Goal: Transaction & Acquisition: Subscribe to service/newsletter

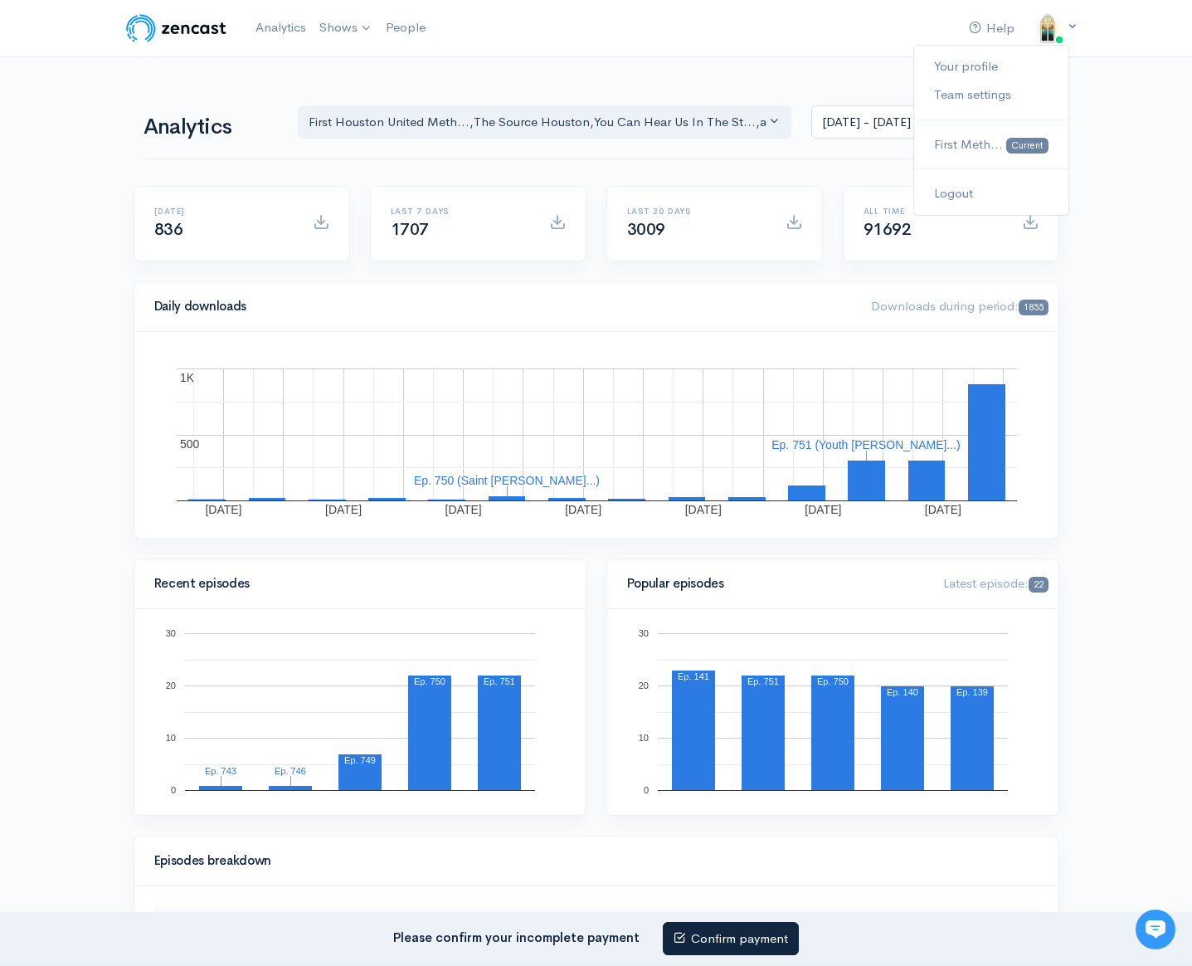
click at [1067, 28] on icon at bounding box center [1072, 26] width 11 height 11
click at [982, 62] on link "Your profile" at bounding box center [990, 66] width 153 height 29
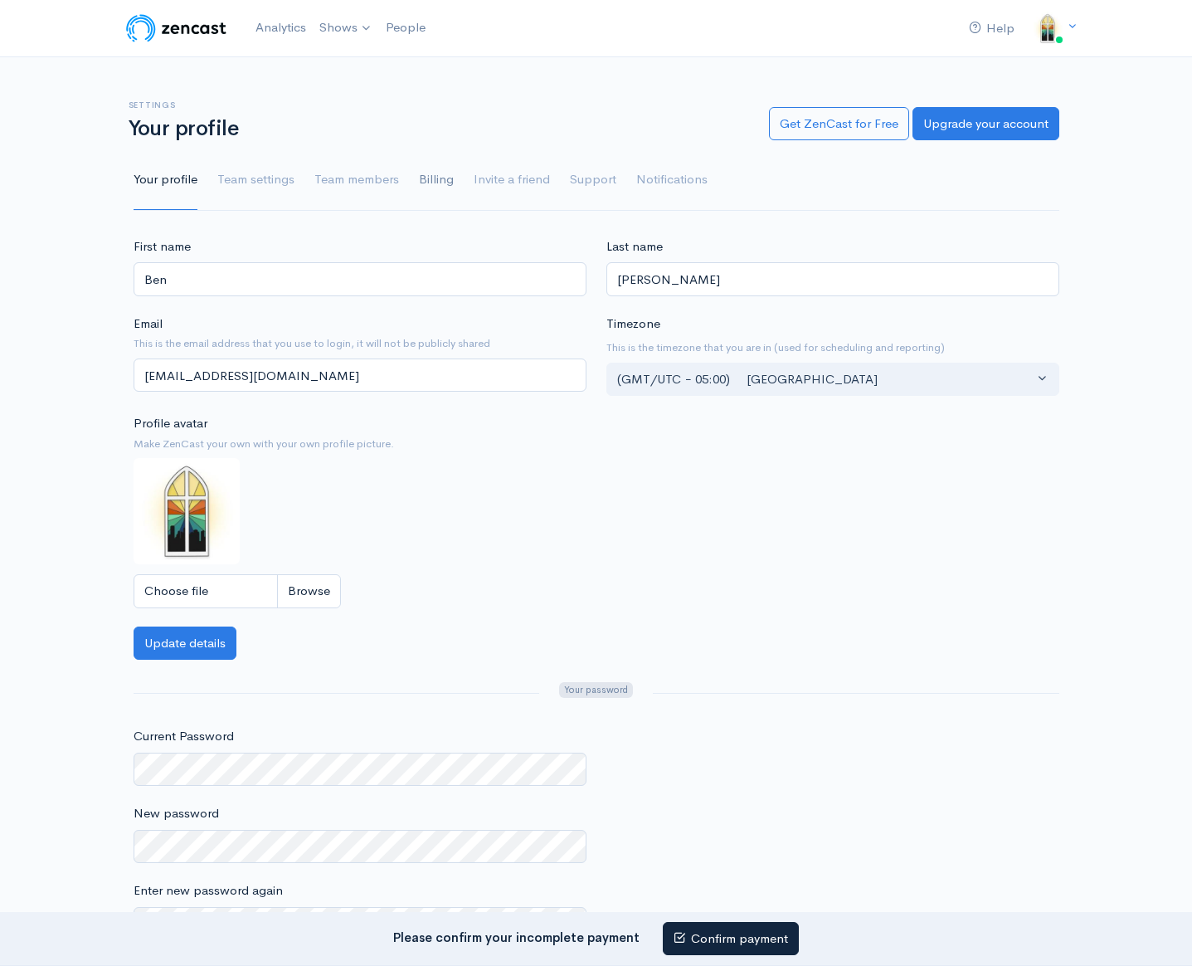
click at [423, 187] on link "Billing" at bounding box center [436, 180] width 35 height 60
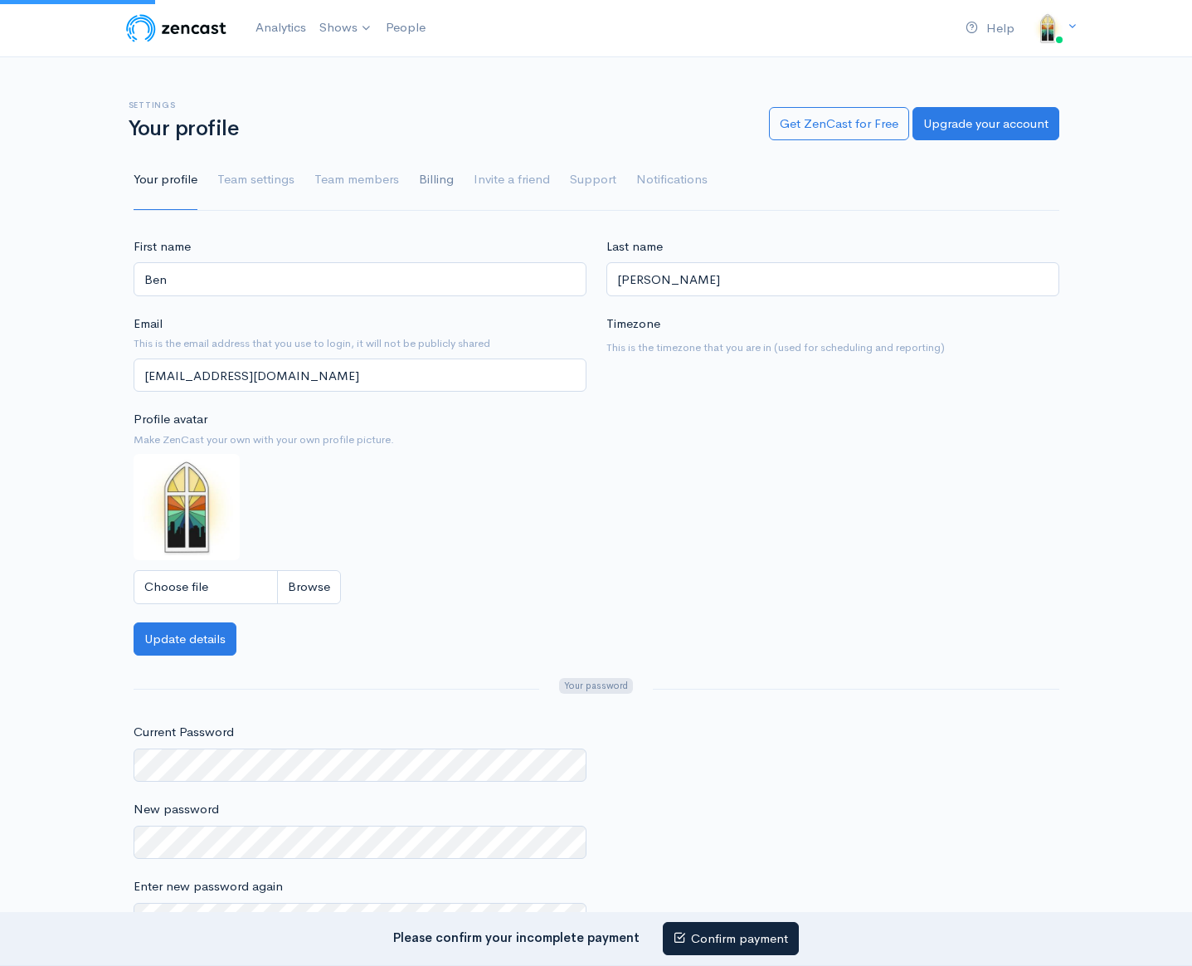
click at [432, 183] on link "Billing" at bounding box center [436, 180] width 35 height 60
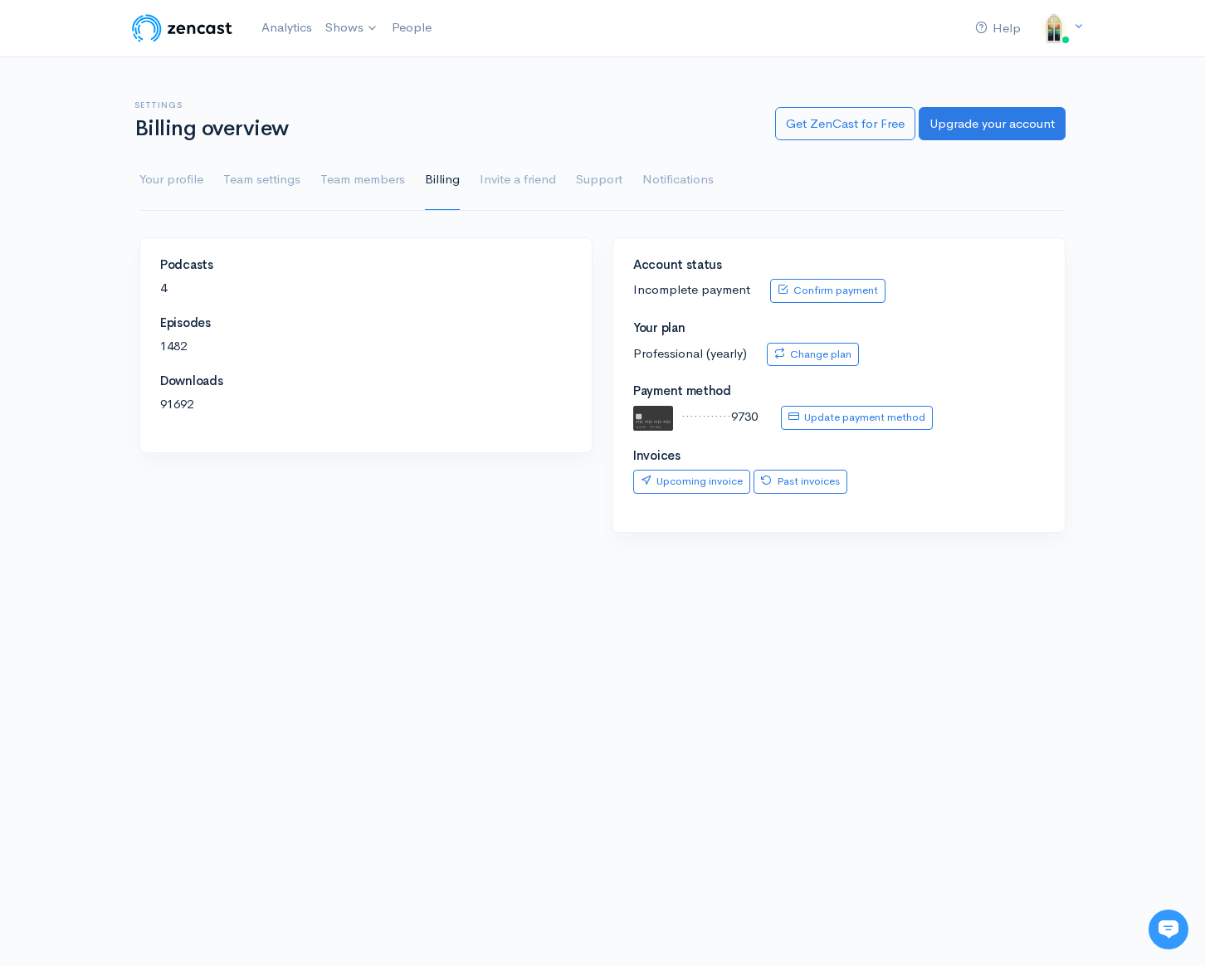
click at [202, 397] on p "91692" at bounding box center [366, 404] width 412 height 19
click at [455, 93] on link "The Source Houston" at bounding box center [475, 96] width 313 height 29
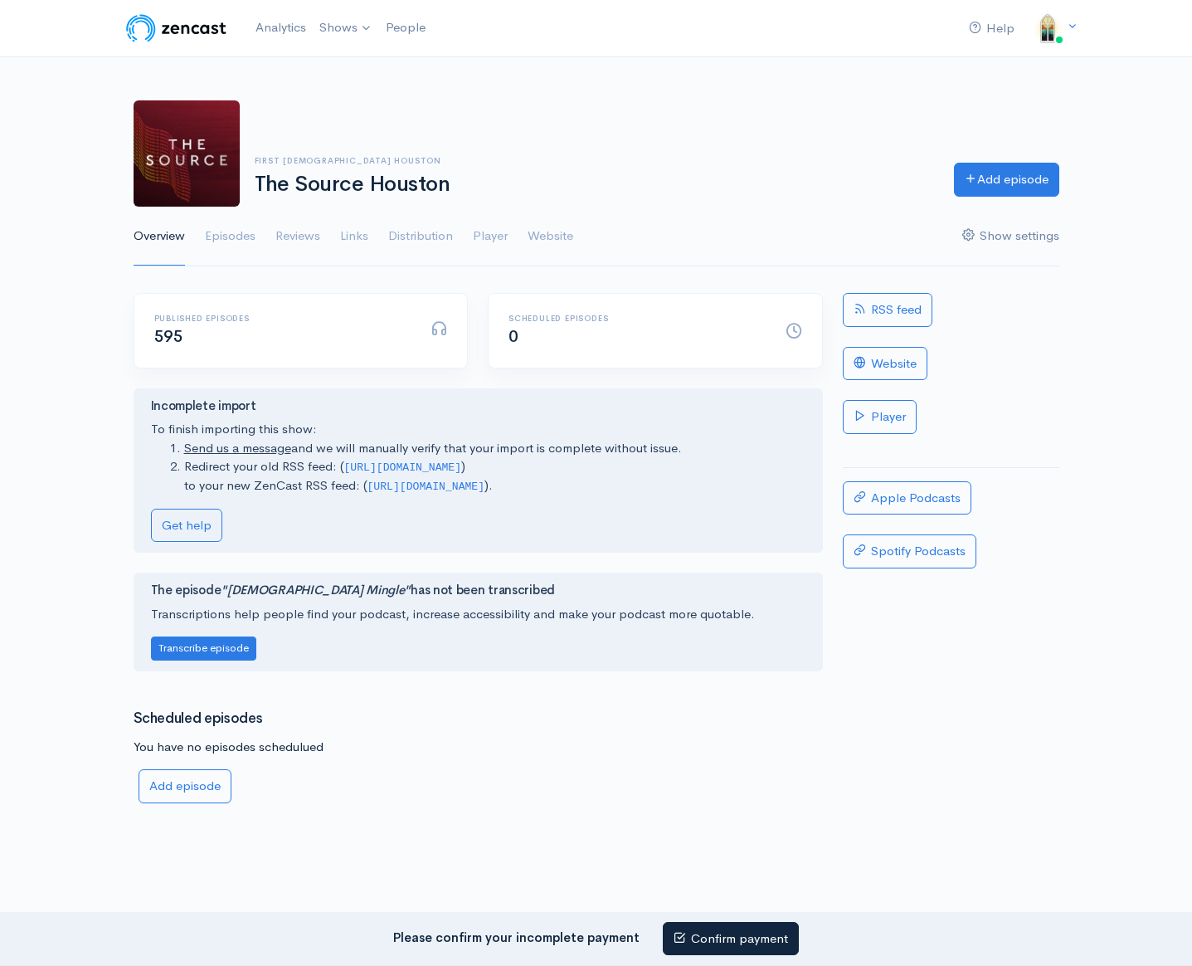
click at [1051, 246] on link "Show settings" at bounding box center [1010, 237] width 97 height 60
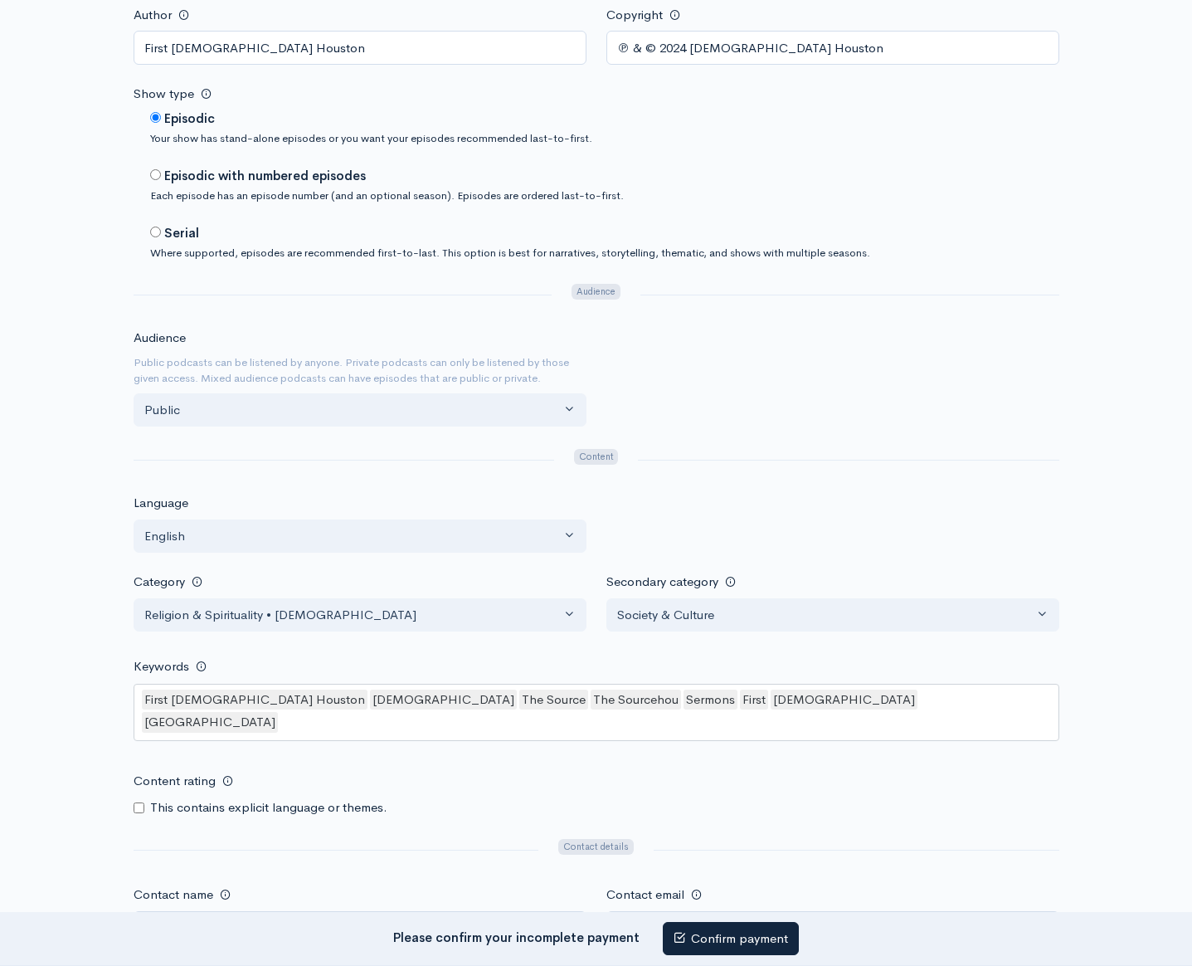
scroll to position [1889, 0]
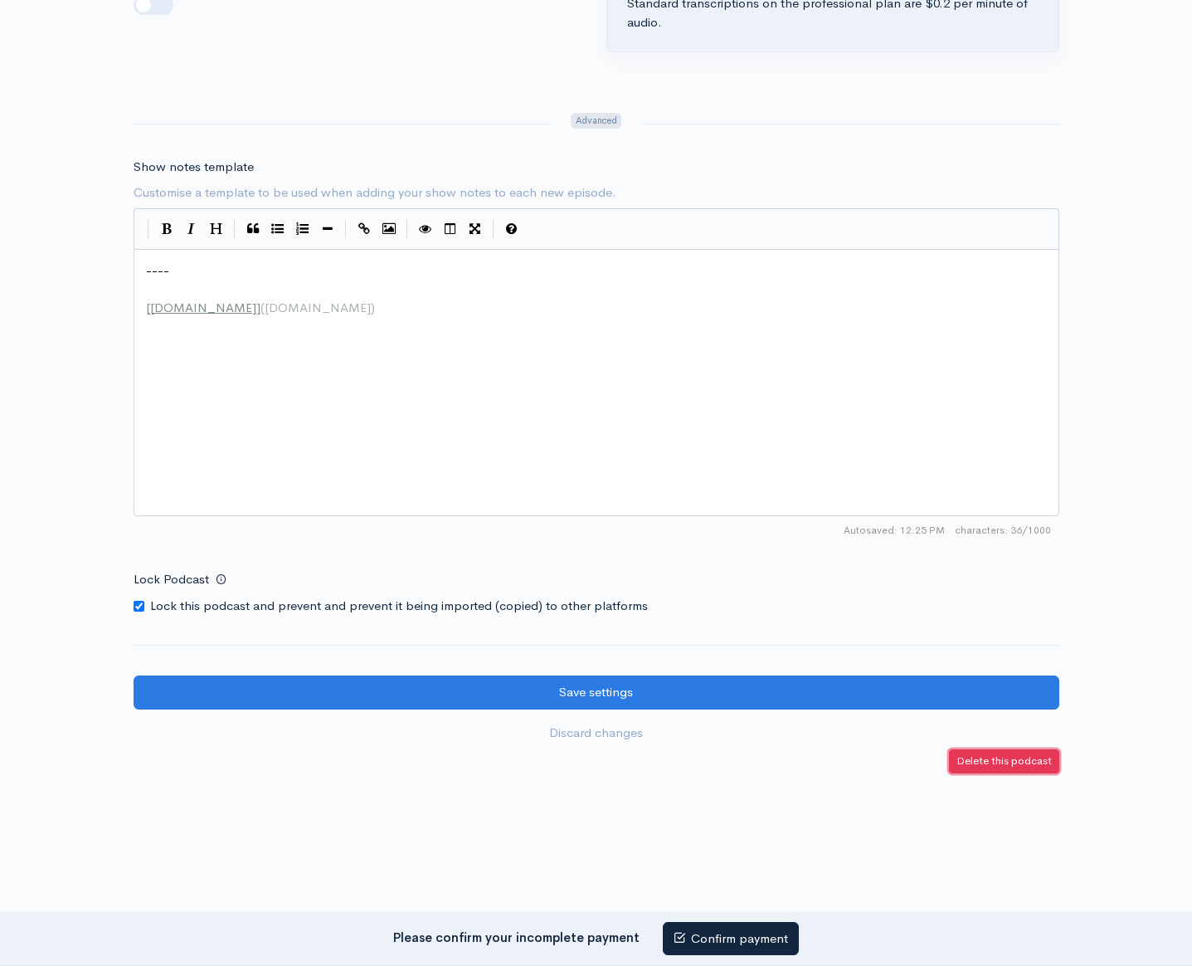
click at [988, 749] on link "Delete this podcast" at bounding box center [1004, 761] width 110 height 24
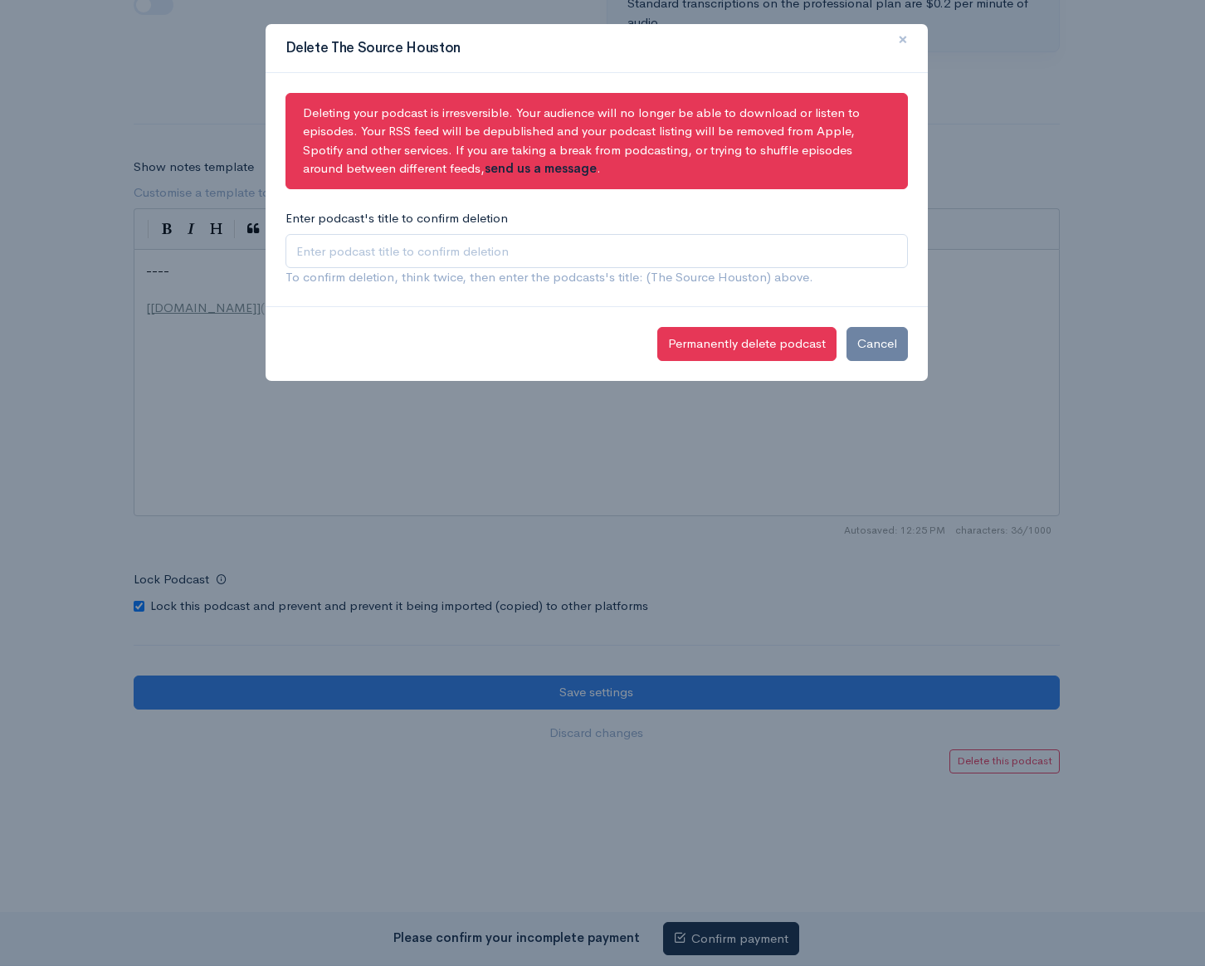
click at [906, 37] on span "×" at bounding box center [903, 39] width 10 height 24
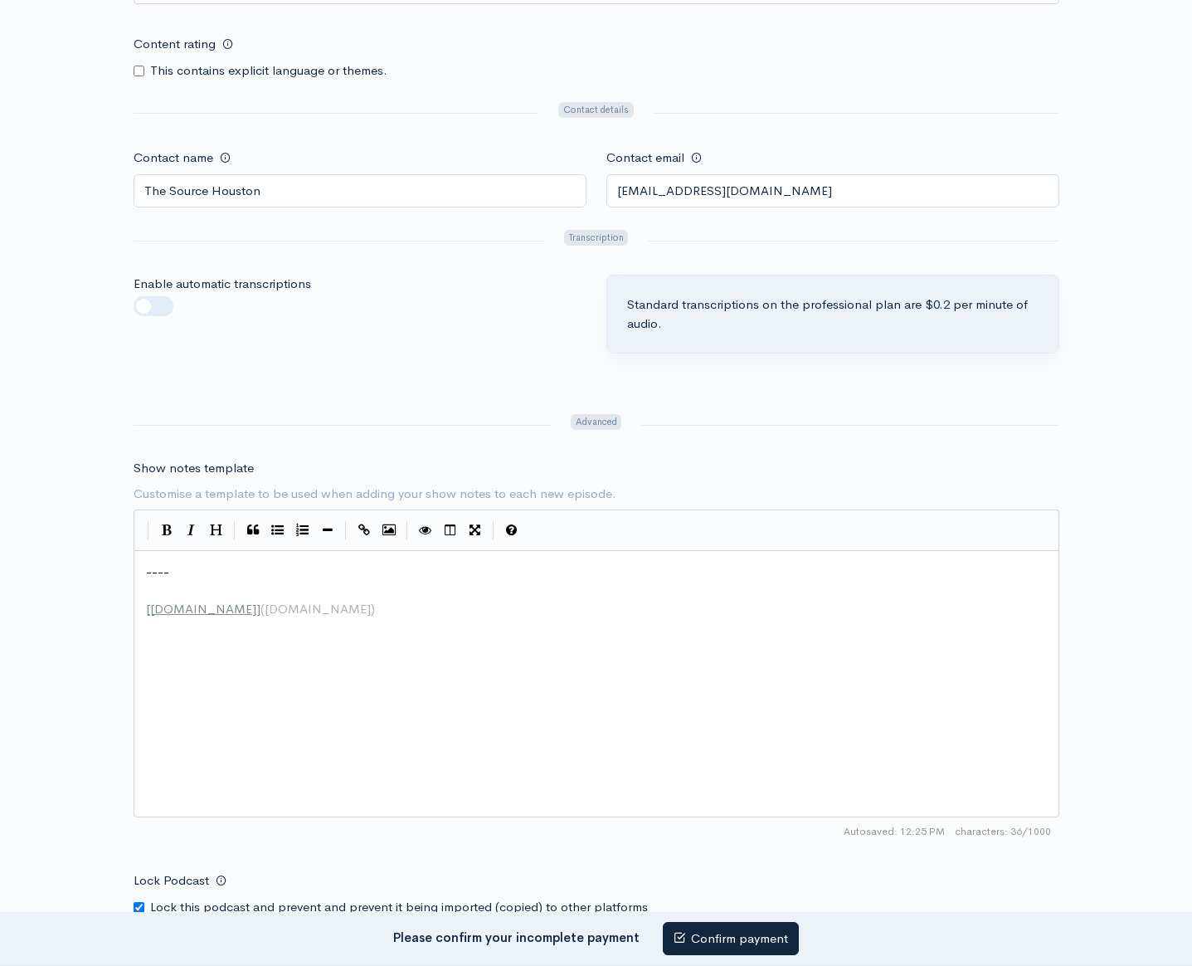
scroll to position [0, 0]
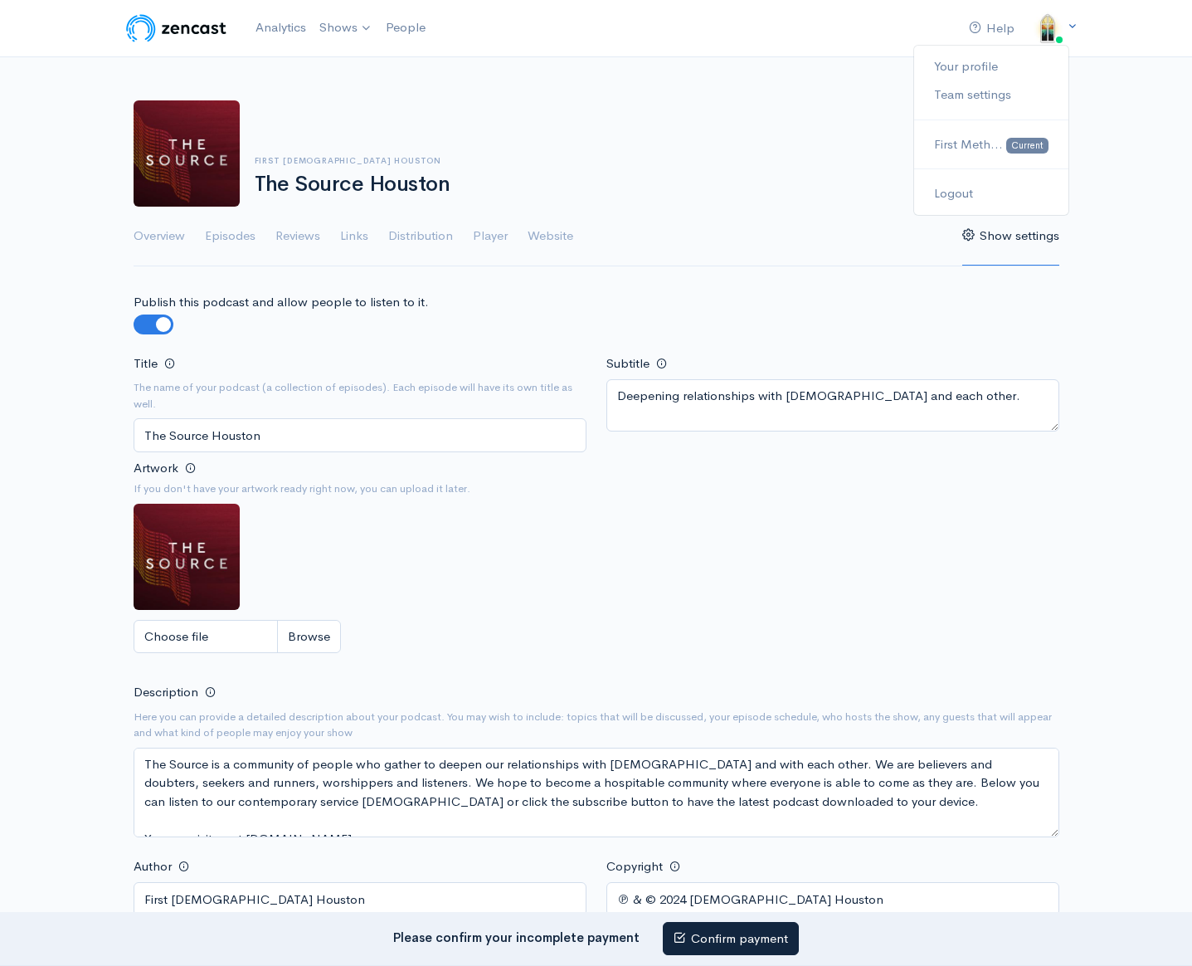
click at [1061, 37] on link at bounding box center [1047, 28] width 33 height 33
click at [1000, 66] on link "Your profile" at bounding box center [990, 66] width 153 height 29
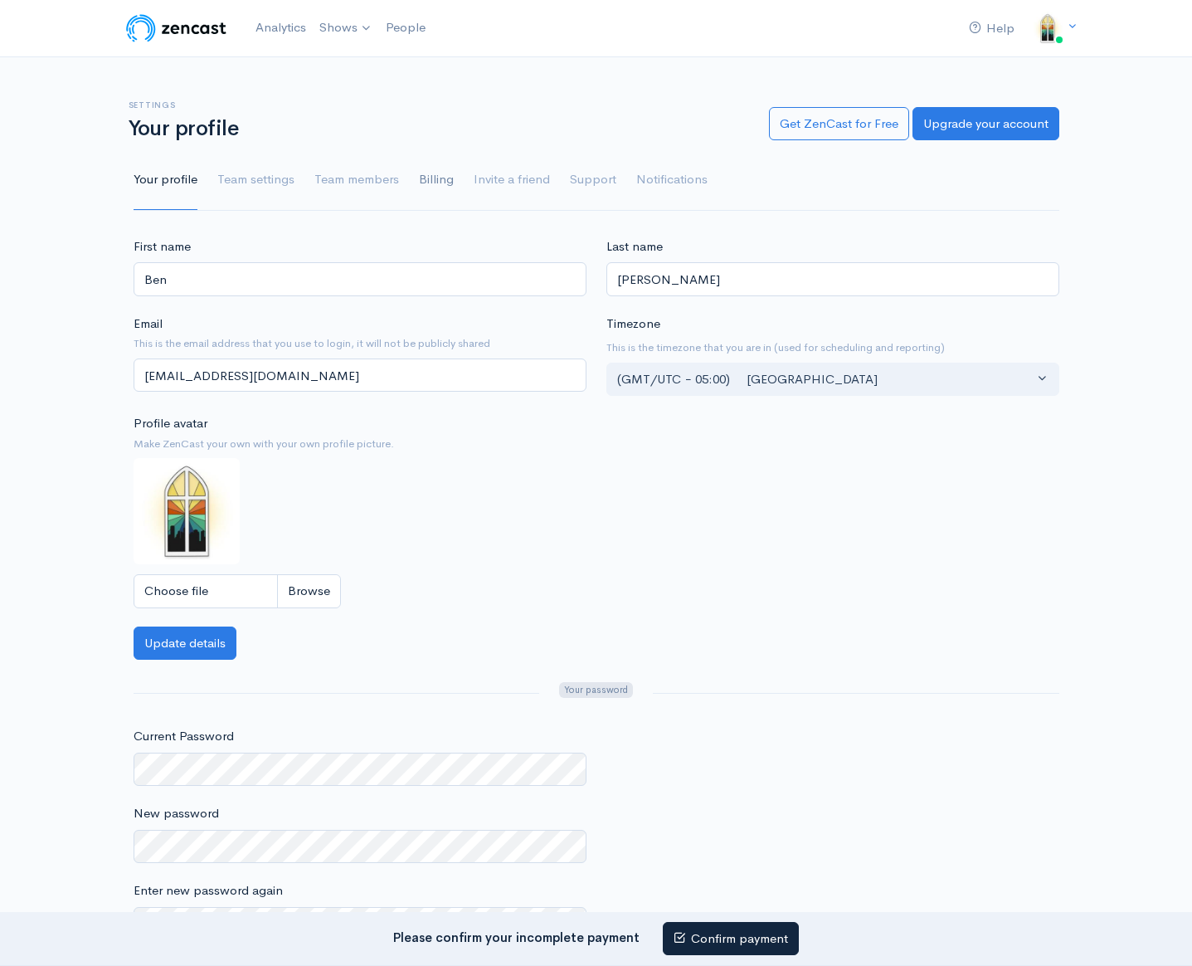
click at [435, 183] on link "Billing" at bounding box center [436, 180] width 35 height 60
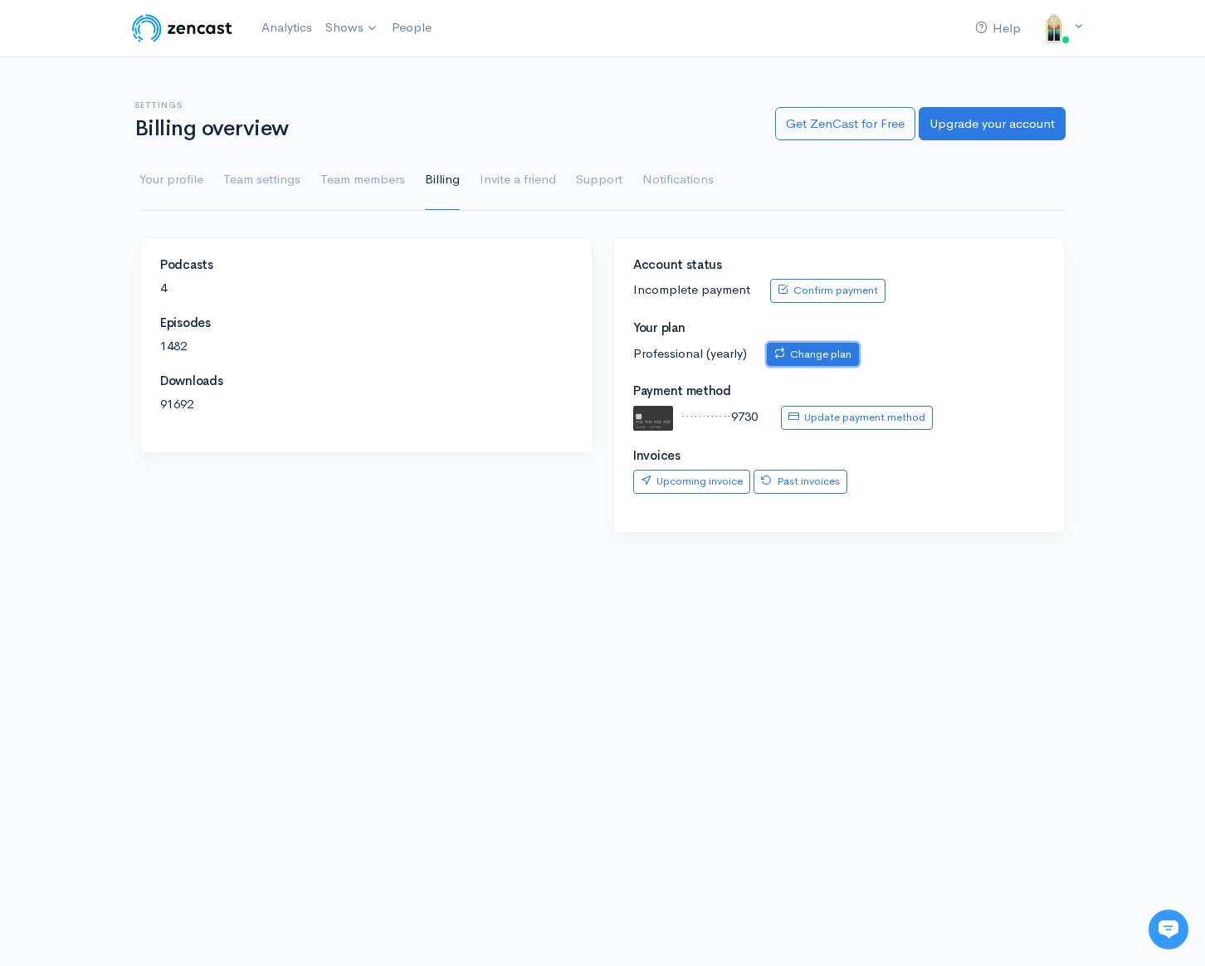
click at [854, 353] on link "Change plan" at bounding box center [813, 355] width 92 height 24
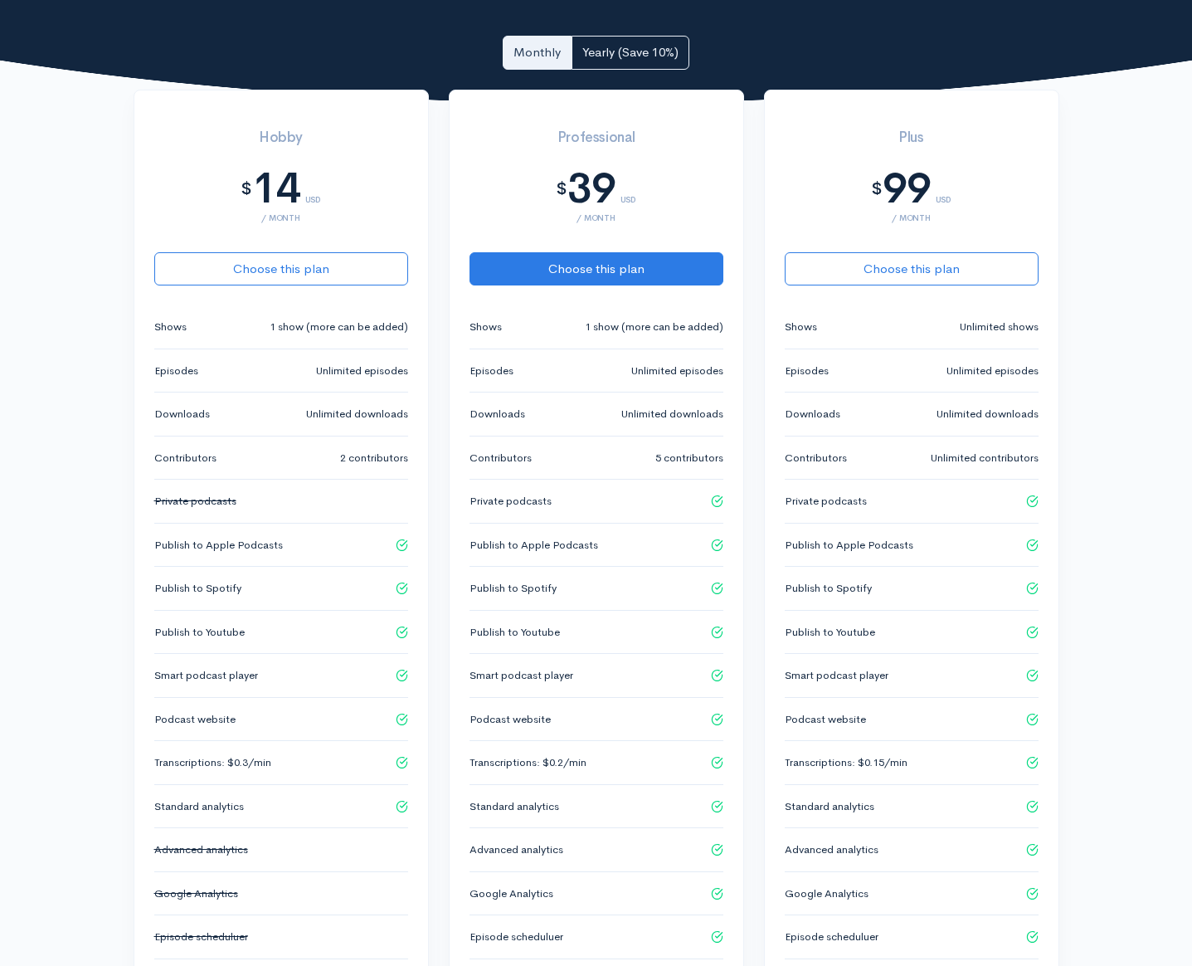
scroll to position [180, 0]
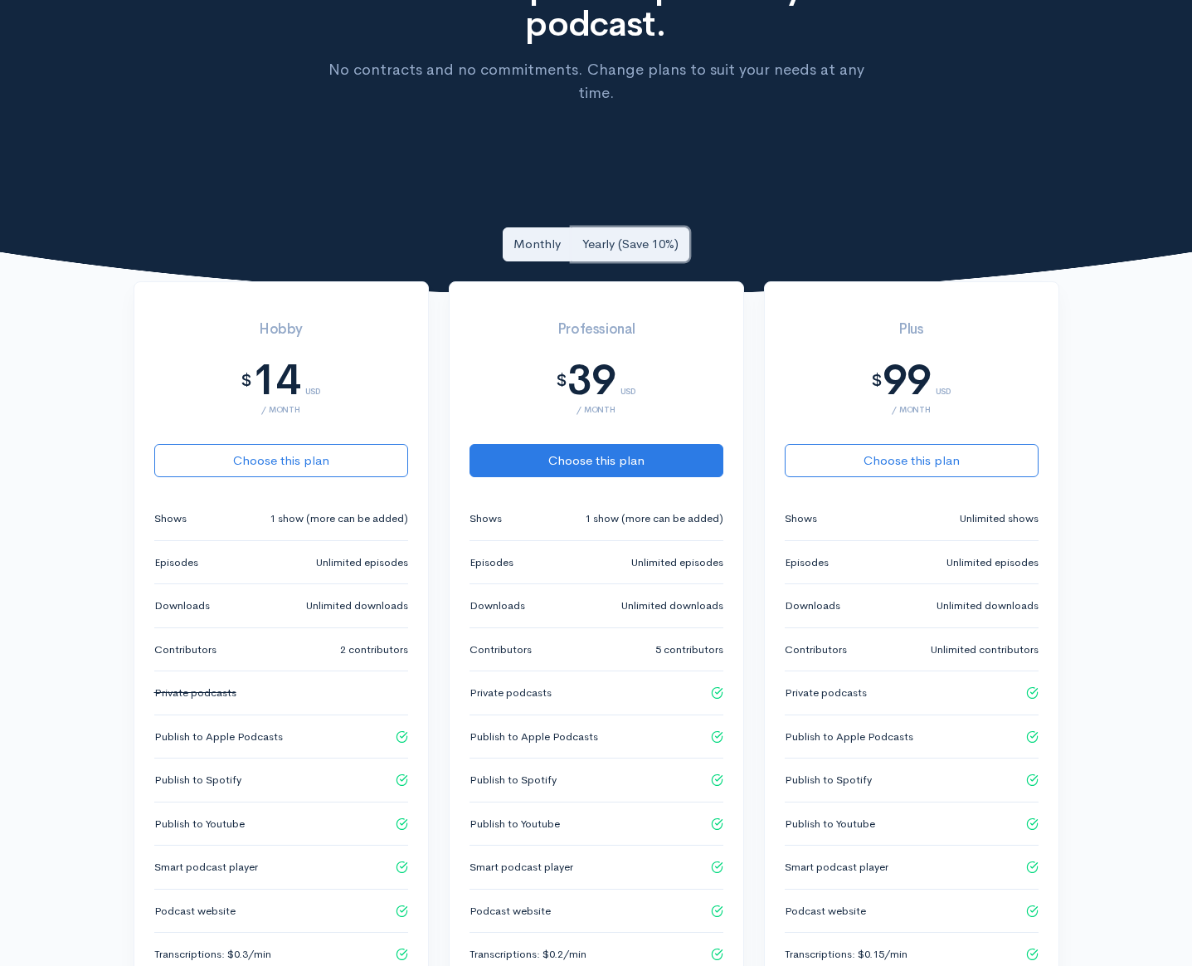
click at [625, 227] on link "Yearly (Save 10%)" at bounding box center [631, 244] width 118 height 34
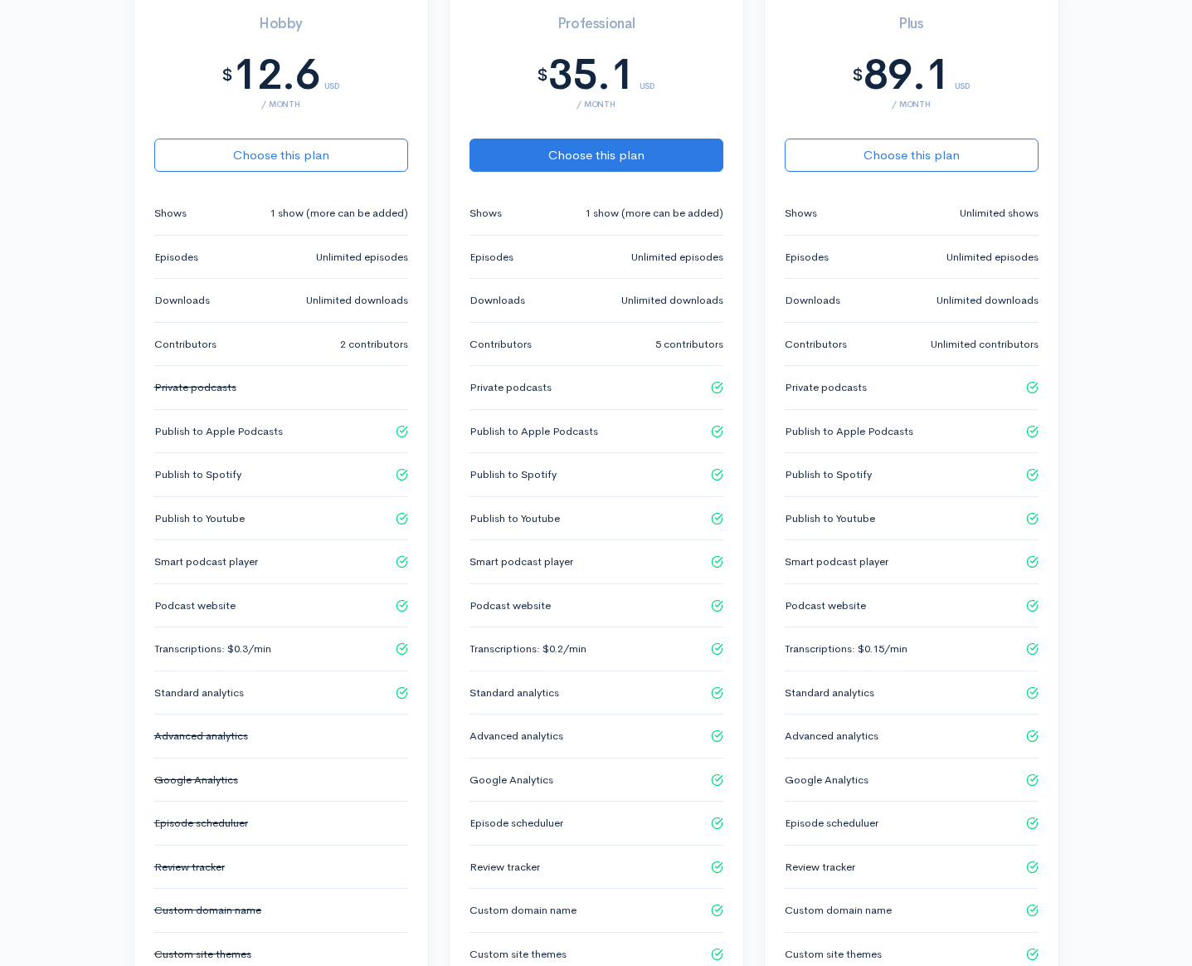
scroll to position [0, 0]
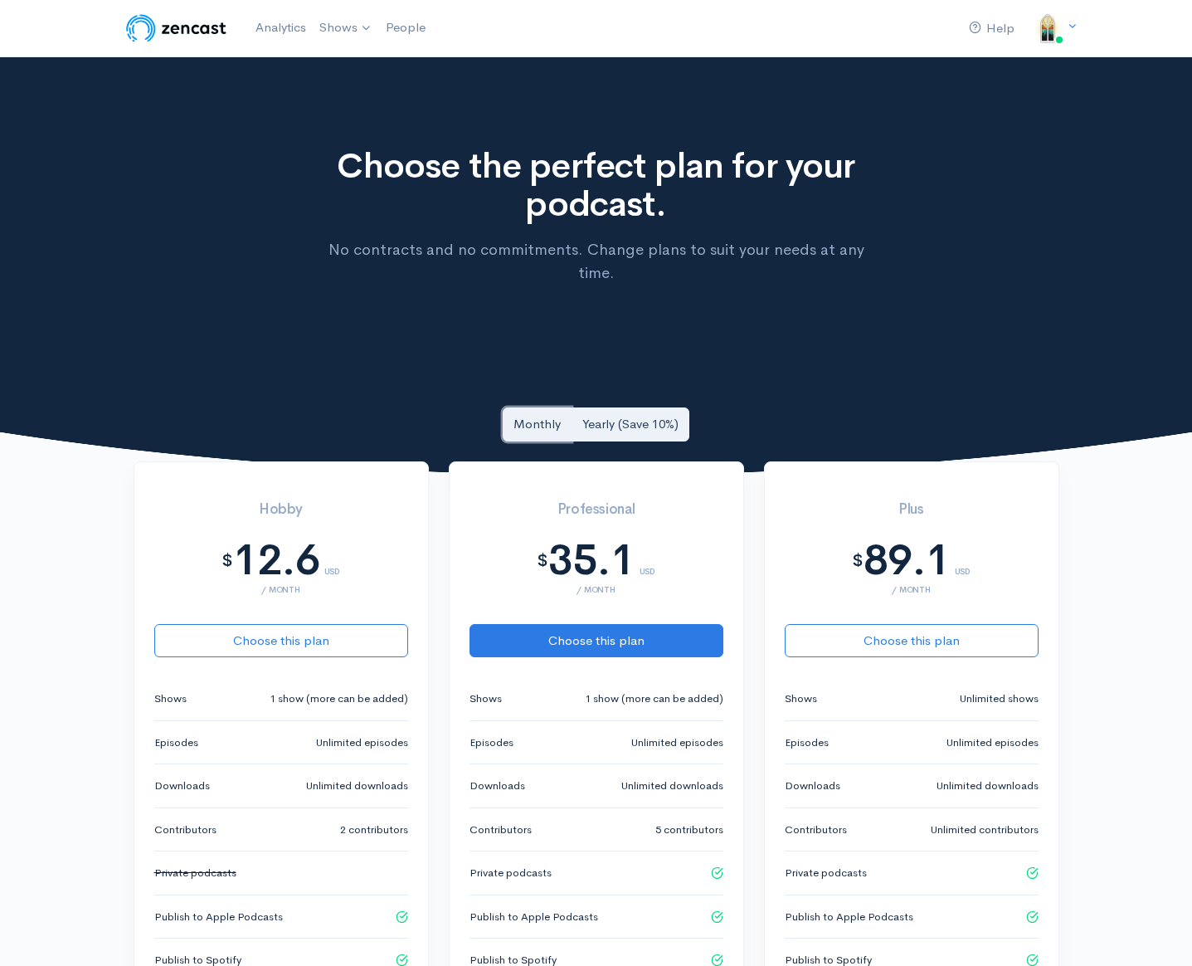
click at [540, 407] on link "Monthly" at bounding box center [537, 424] width 69 height 34
click at [623, 407] on link "Yearly (Save 10%)" at bounding box center [631, 424] width 118 height 34
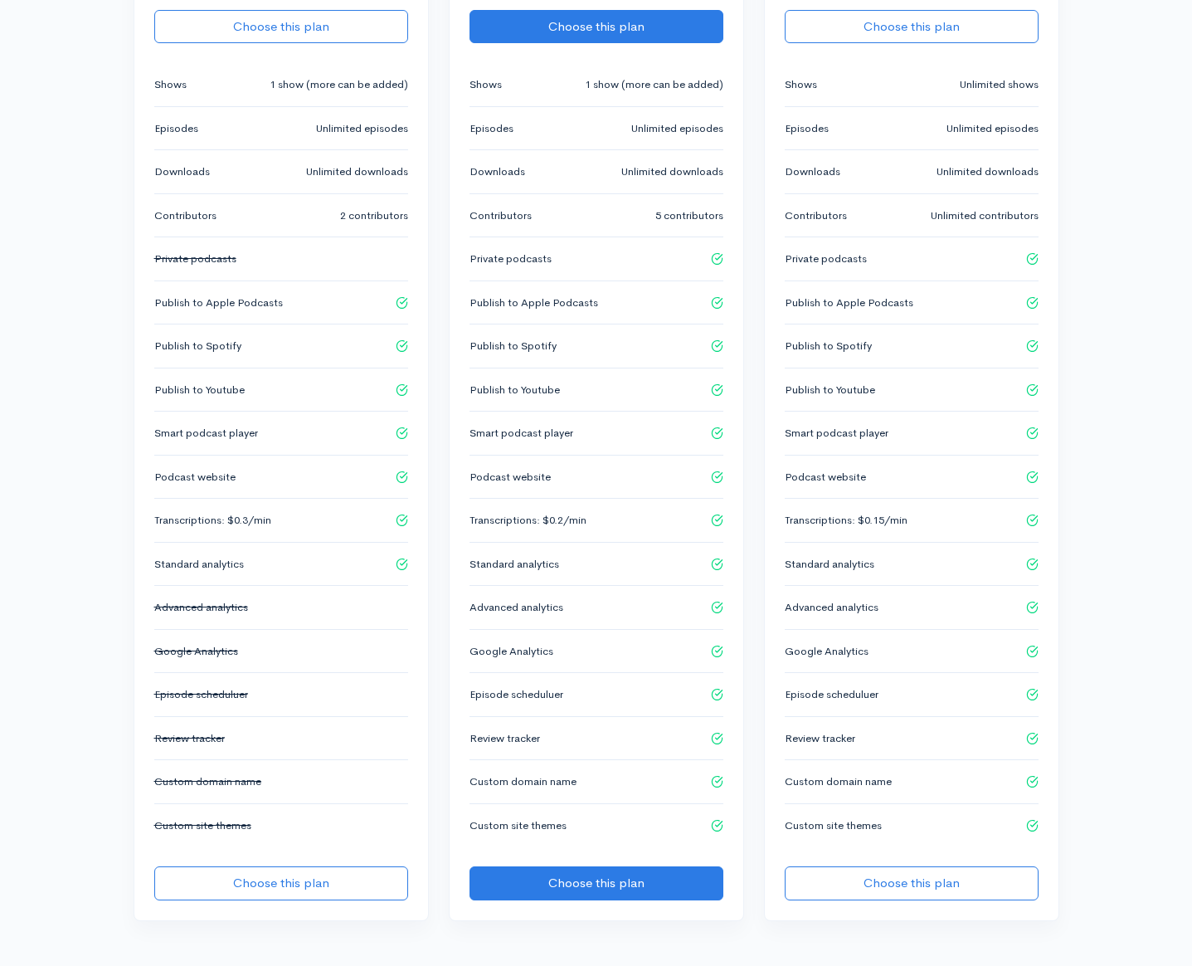
scroll to position [685, 0]
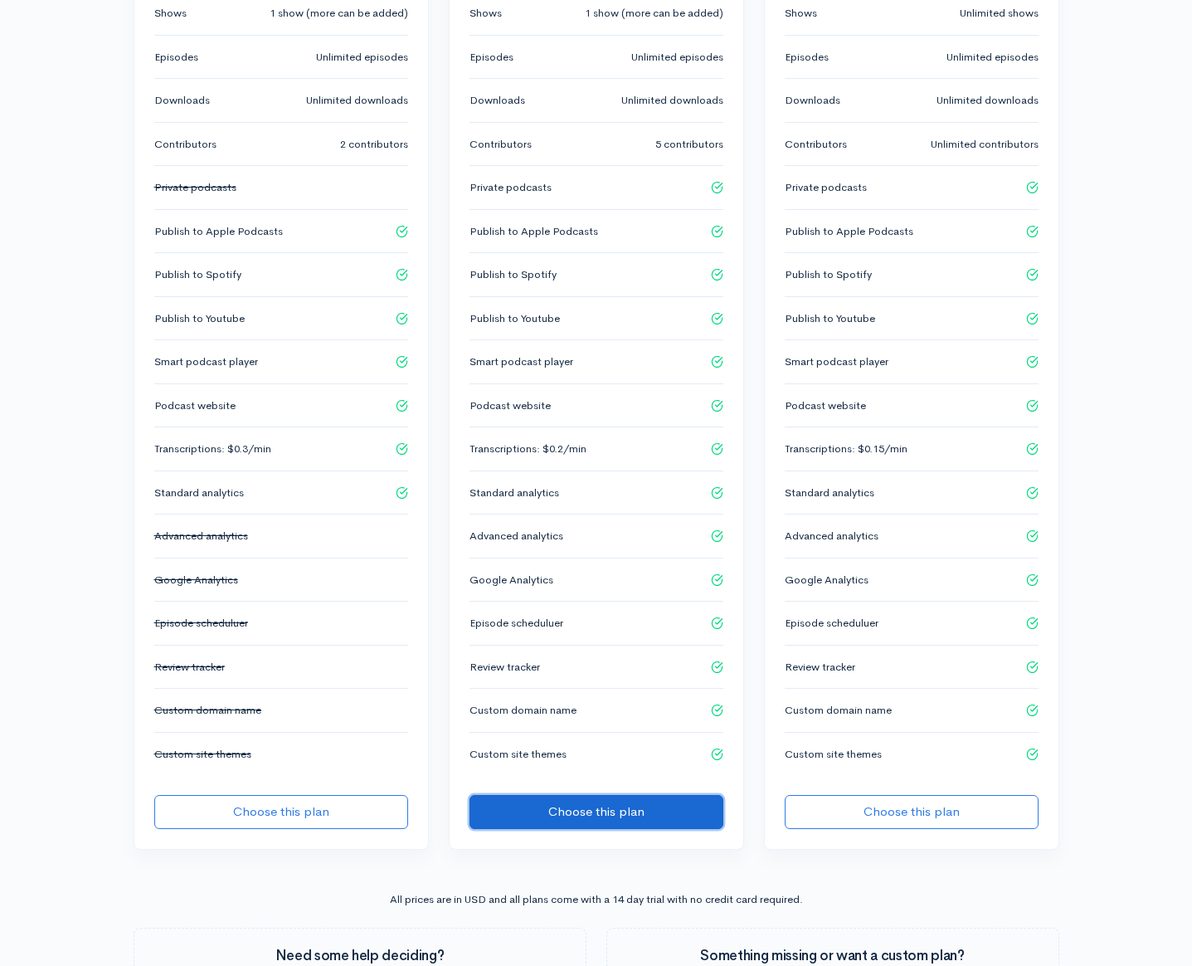
click at [652, 800] on button "Choose this plan" at bounding box center [597, 812] width 254 height 34
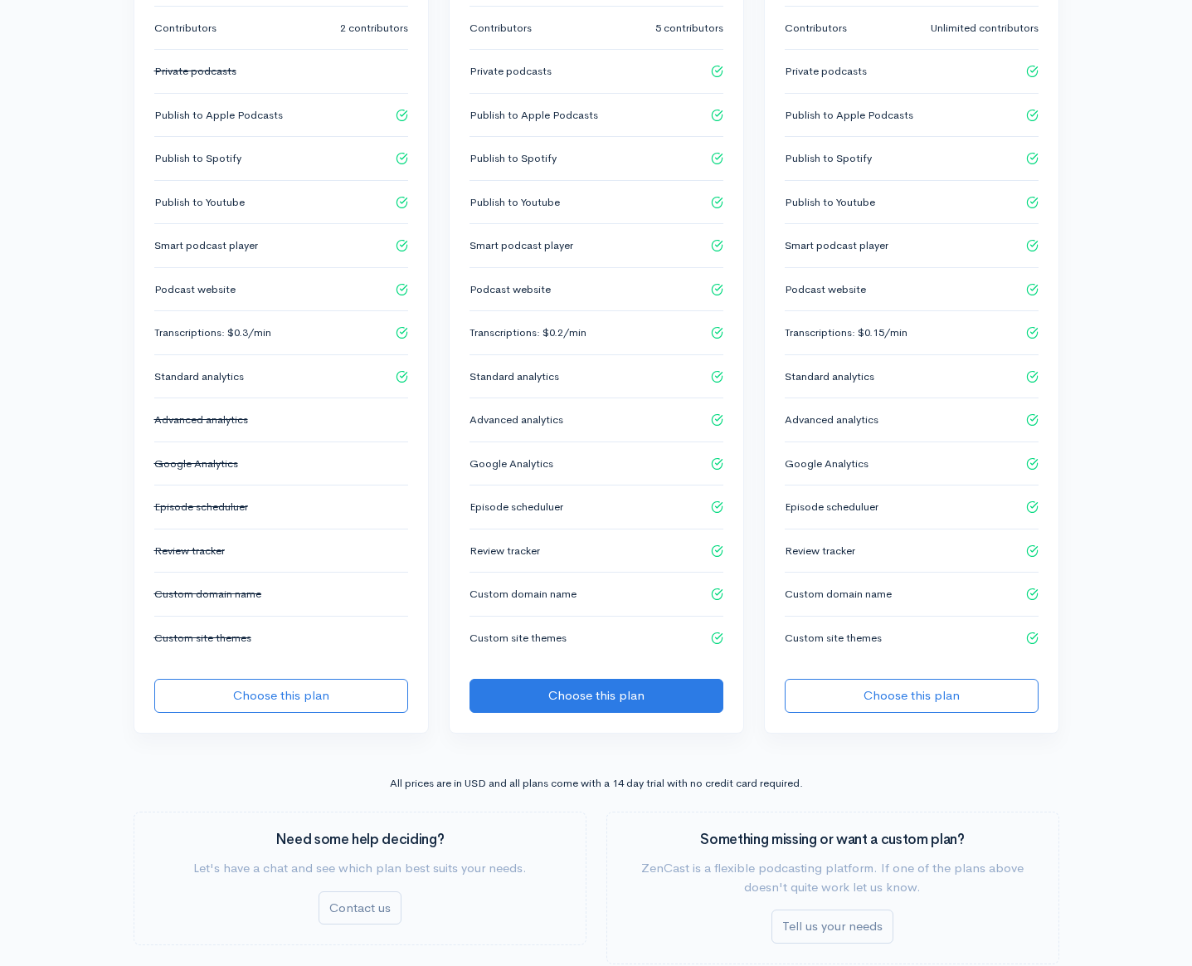
scroll to position [894, 0]
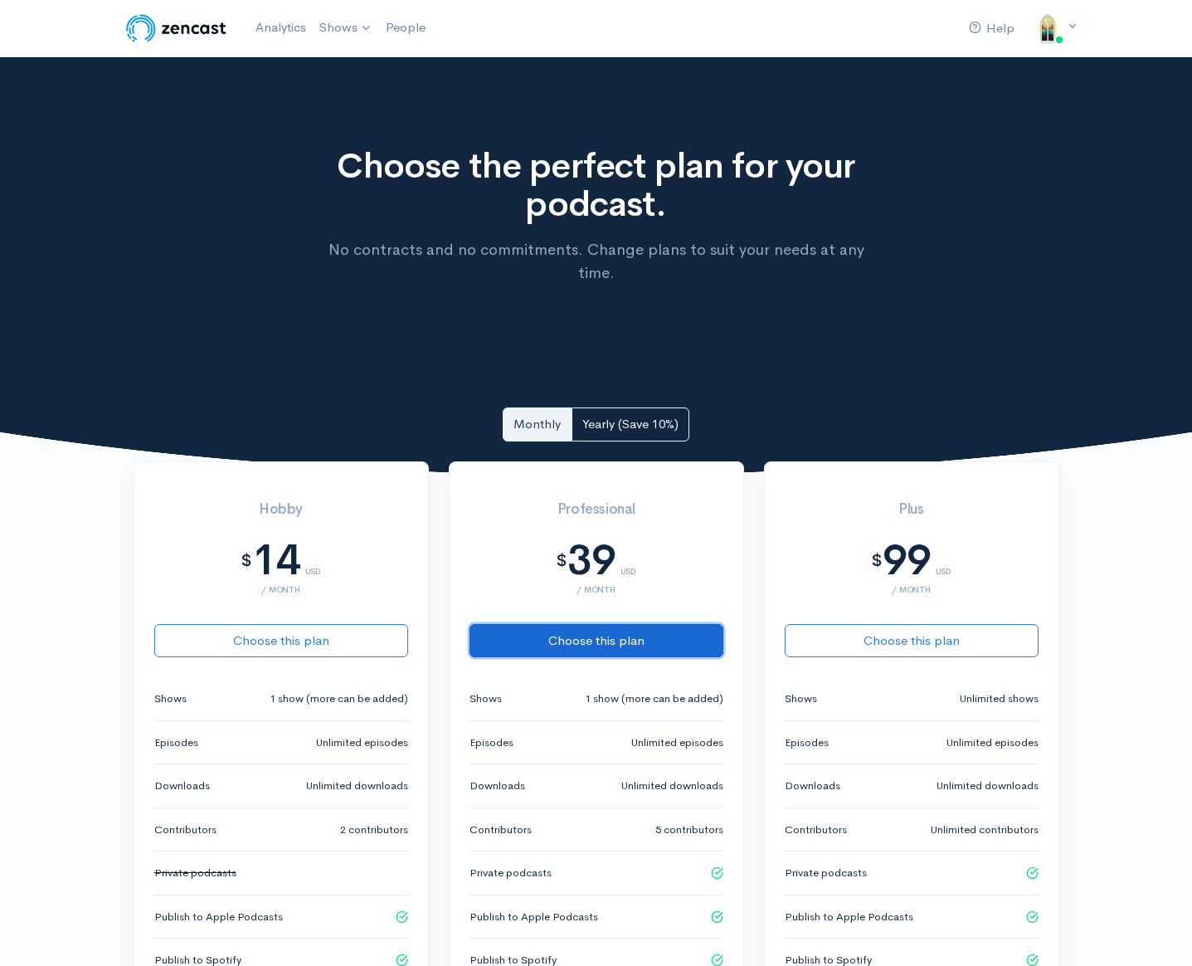
click at [598, 624] on button "Choose this plan" at bounding box center [597, 641] width 254 height 34
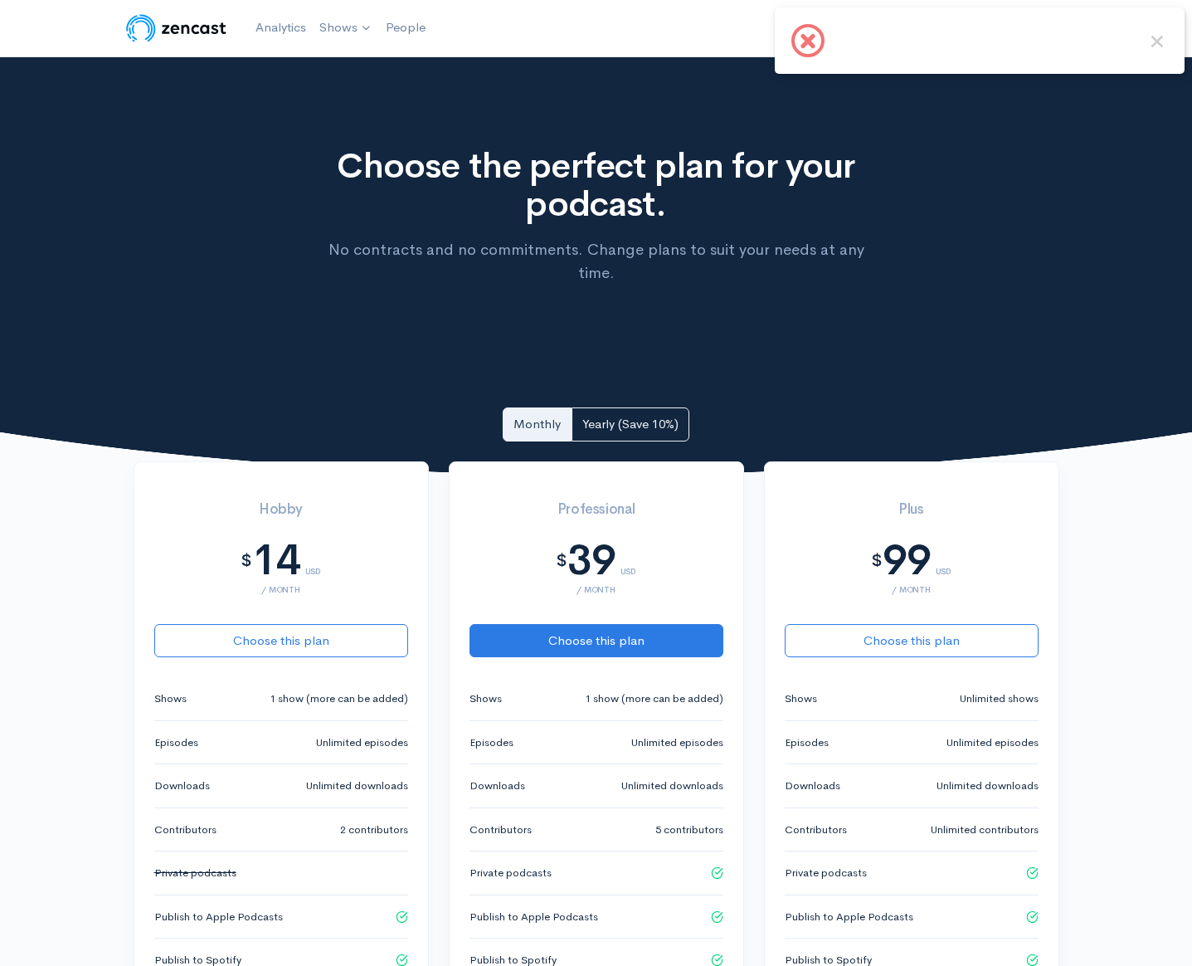
click at [981, 46] on div "× OK No Cancel" at bounding box center [979, 40] width 409 height 66
click at [1167, 46] on button "×" at bounding box center [1158, 42] width 22 height 22
